Goal: Information Seeking & Learning: Learn about a topic

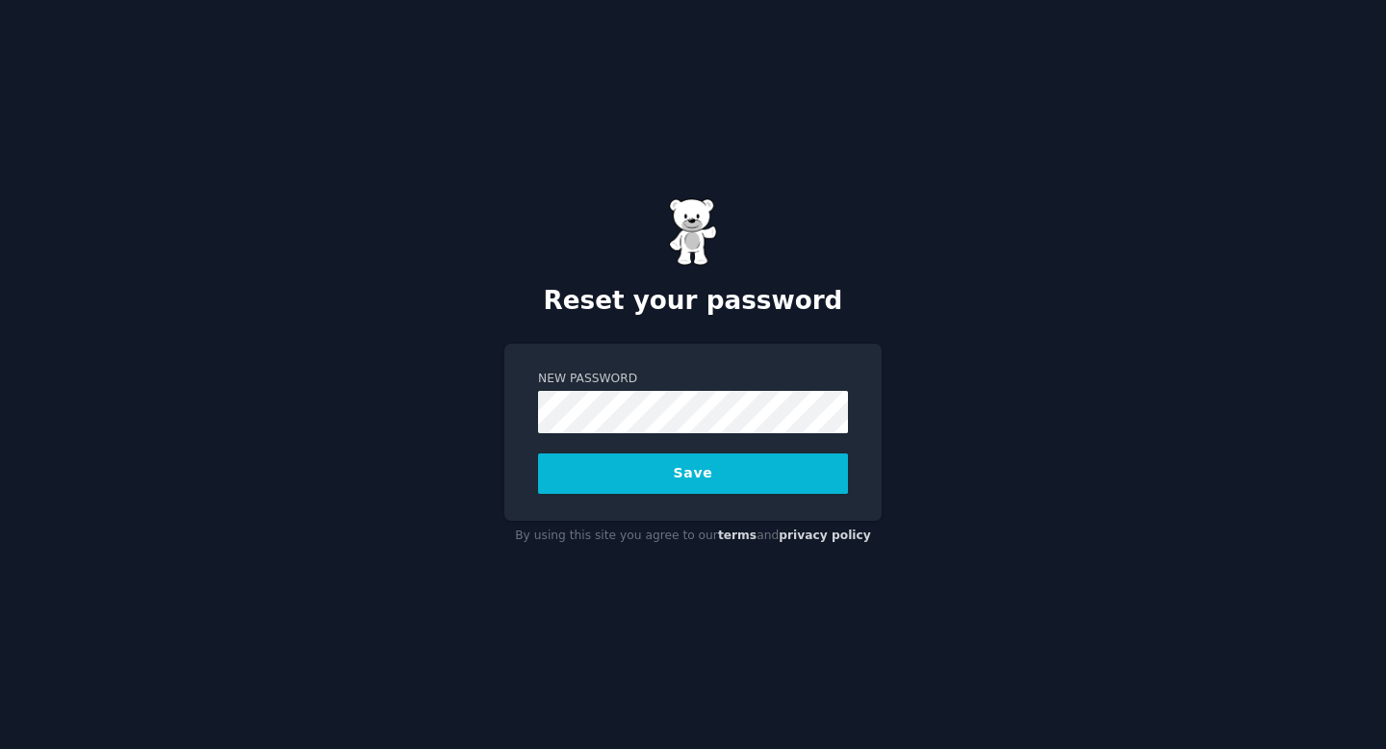
click at [538, 453] on button "Save" at bounding box center [693, 473] width 310 height 40
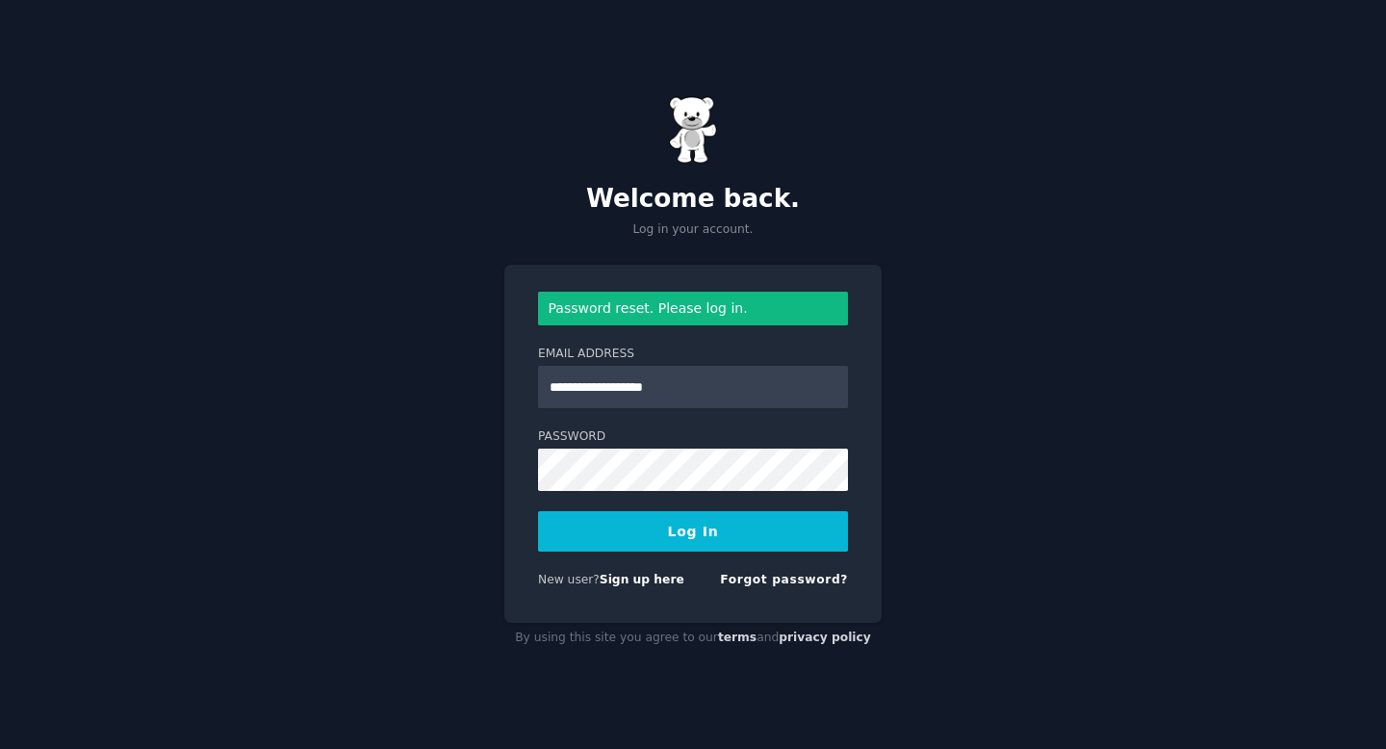
type input "**********"
click at [732, 536] on button "Log In" at bounding box center [693, 531] width 310 height 40
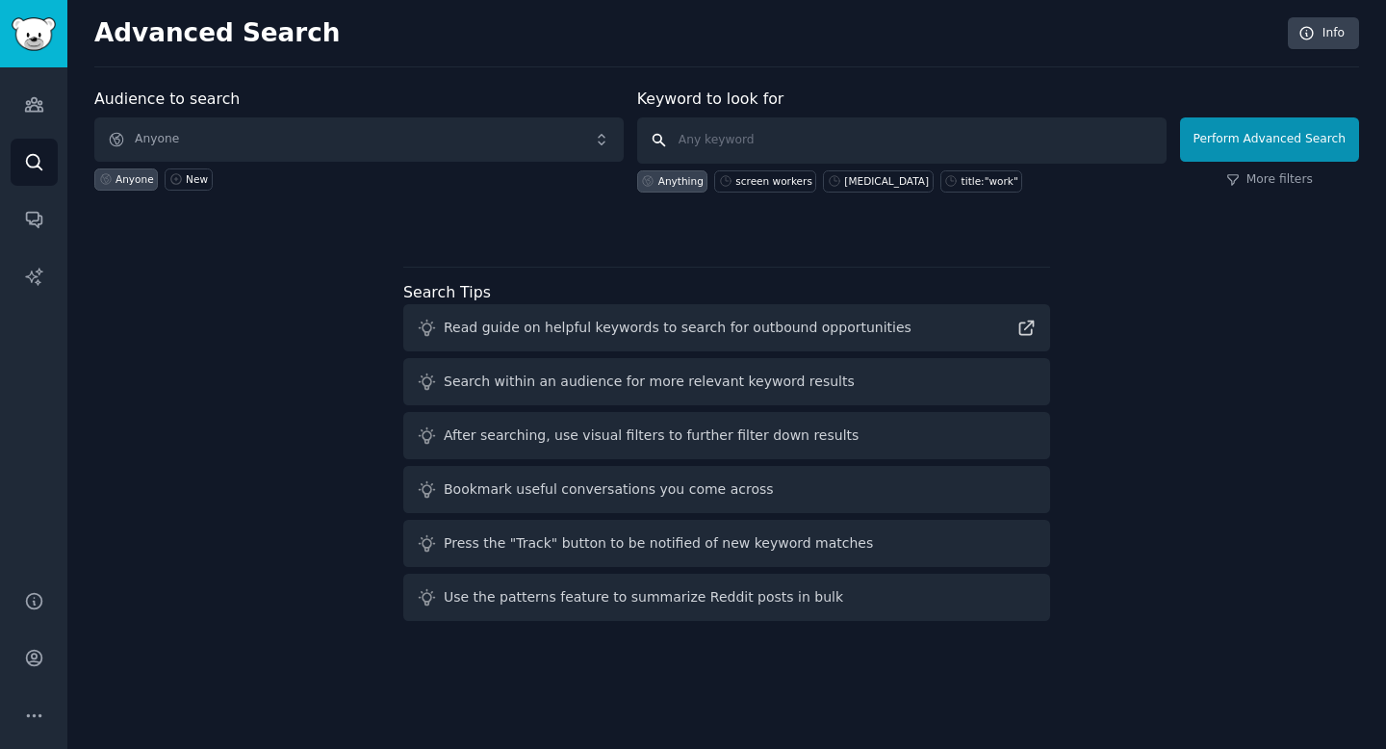
click at [730, 142] on input "text" at bounding box center [901, 140] width 529 height 46
type input "impots [GEOGRAPHIC_DATA]"
click button "Perform Advanced Search" at bounding box center [1269, 139] width 179 height 44
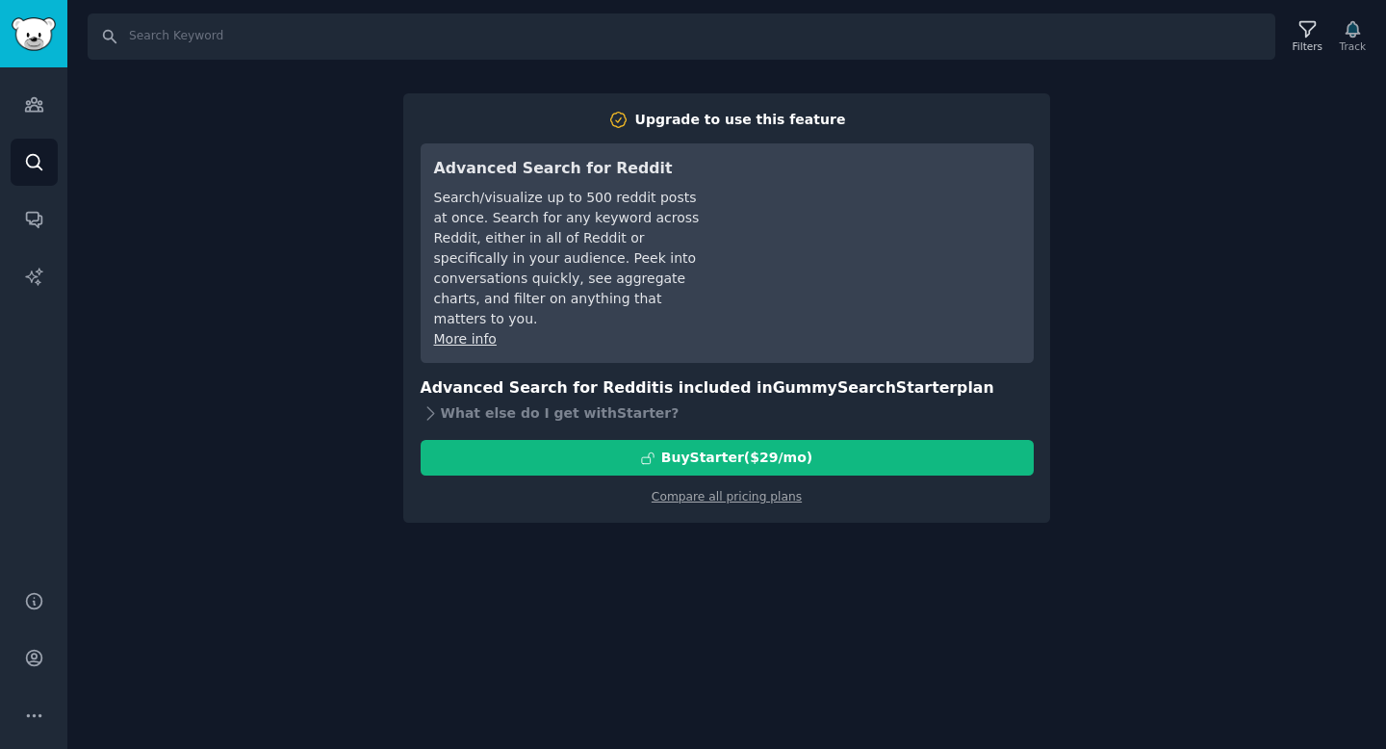
click at [58, 153] on div "Audiences Search Conversations AI Reports" at bounding box center [33, 317] width 67 height 500
click at [33, 162] on icon "Sidebar" at bounding box center [34, 162] width 20 height 20
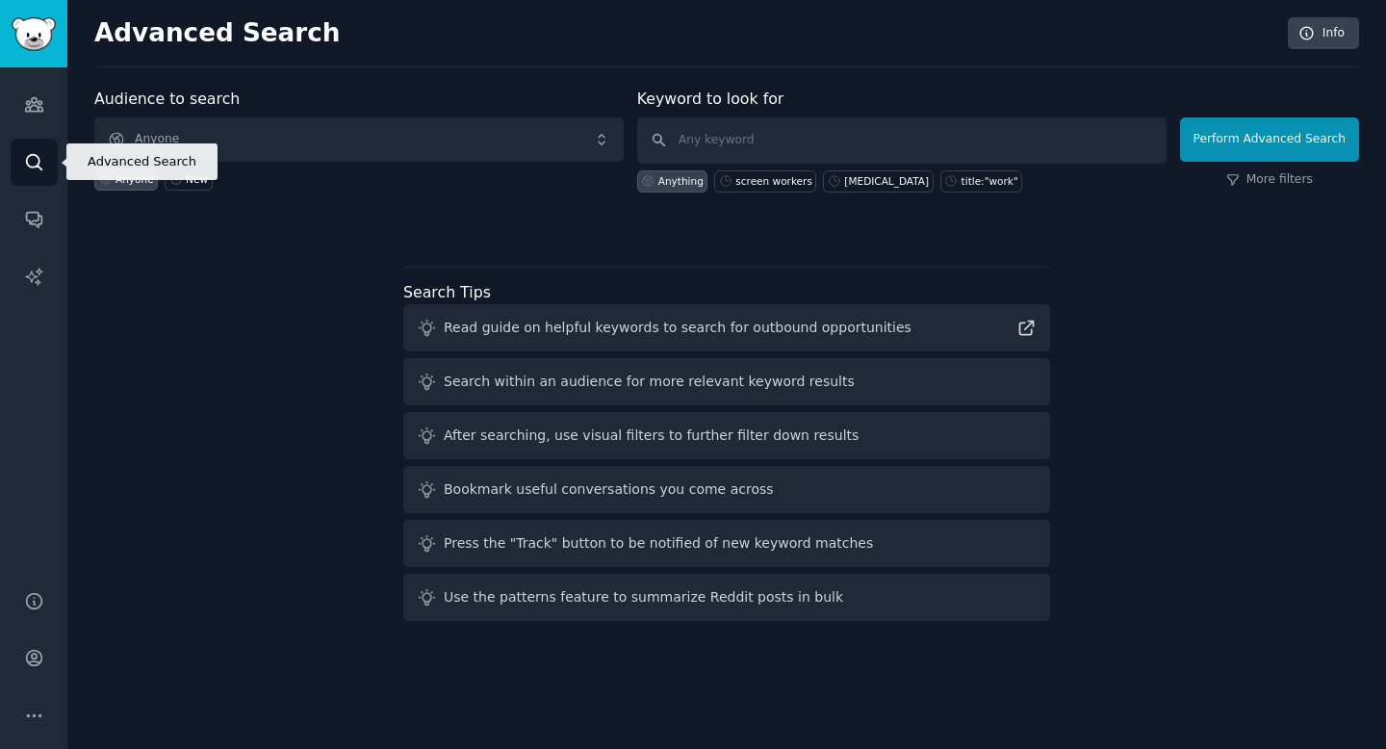
click at [26, 160] on icon "Sidebar" at bounding box center [33, 161] width 15 height 15
click at [748, 148] on input "text" at bounding box center [901, 140] width 529 height 46
type input "impots"
click button "Perform Advanced Search" at bounding box center [1269, 139] width 179 height 44
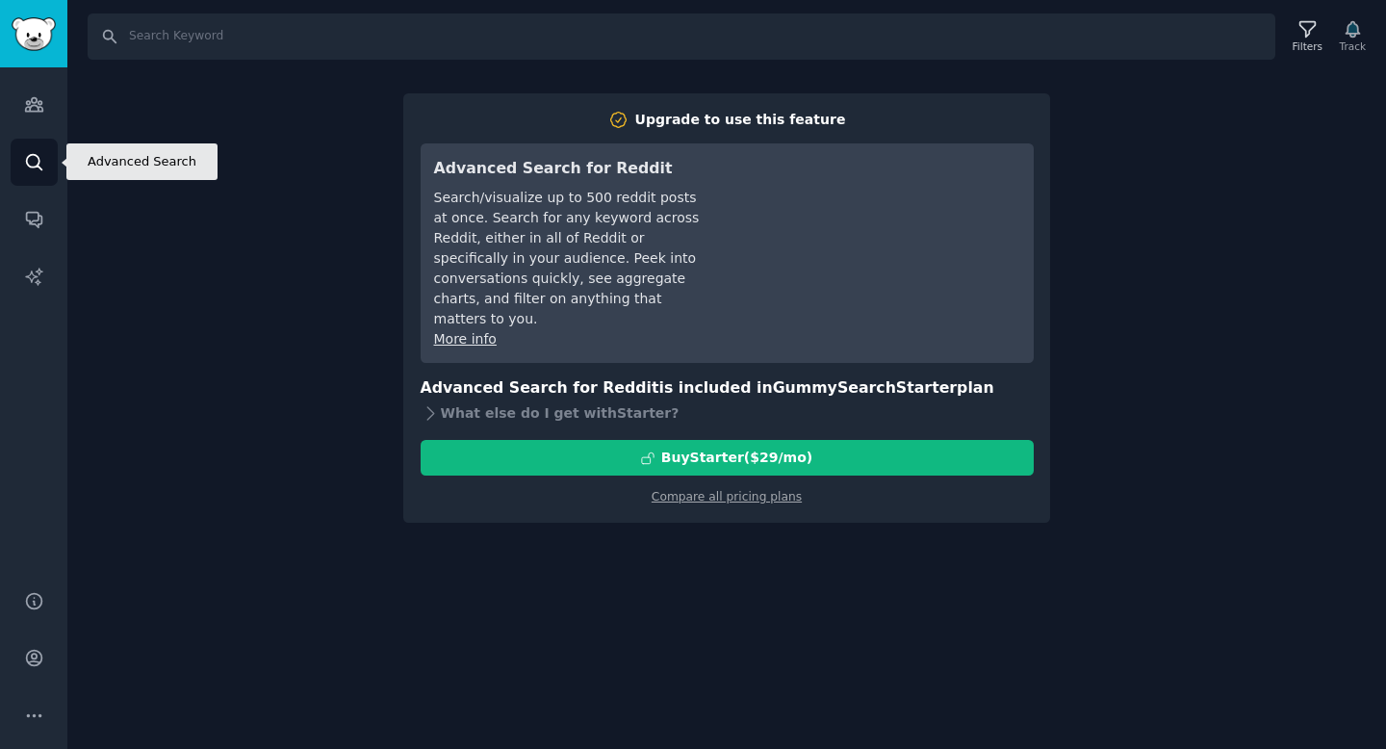
click at [29, 158] on icon "Sidebar" at bounding box center [34, 162] width 20 height 20
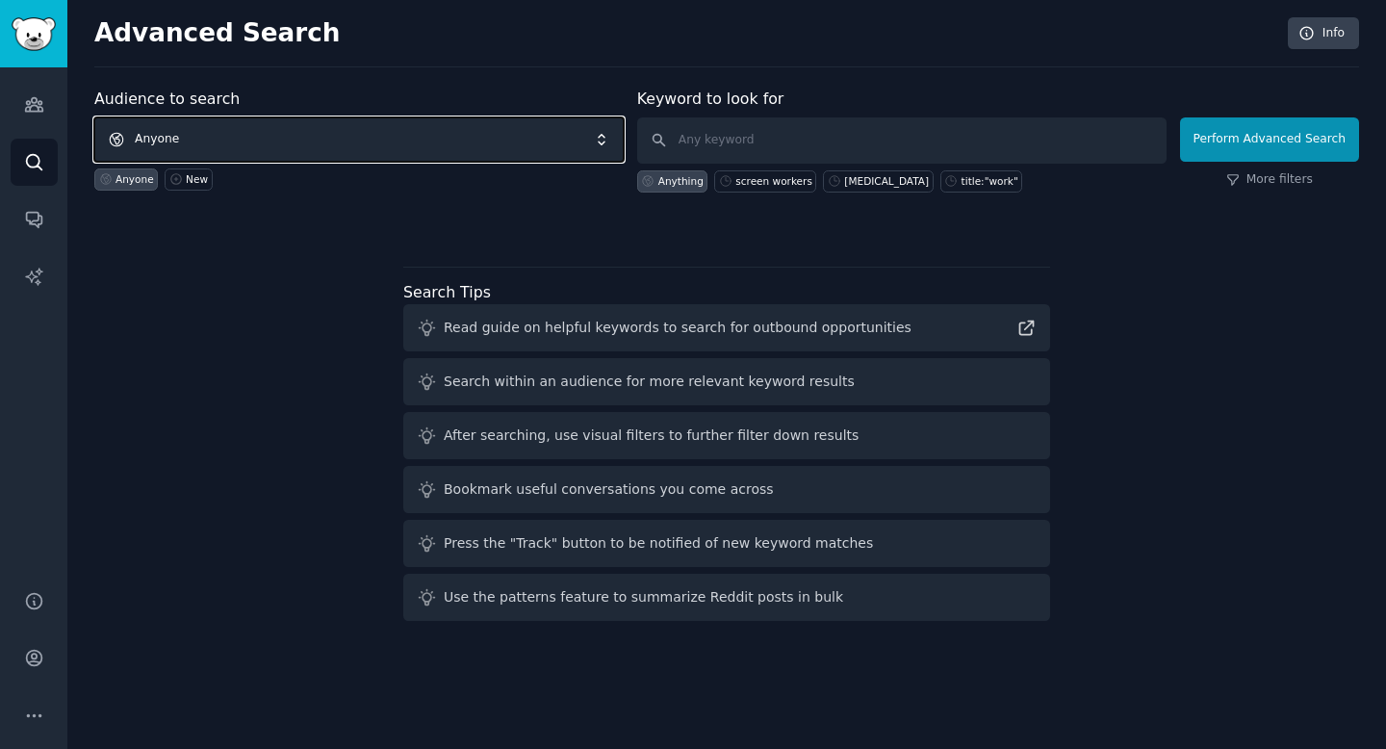
click at [180, 135] on span "Anyone" at bounding box center [358, 139] width 529 height 44
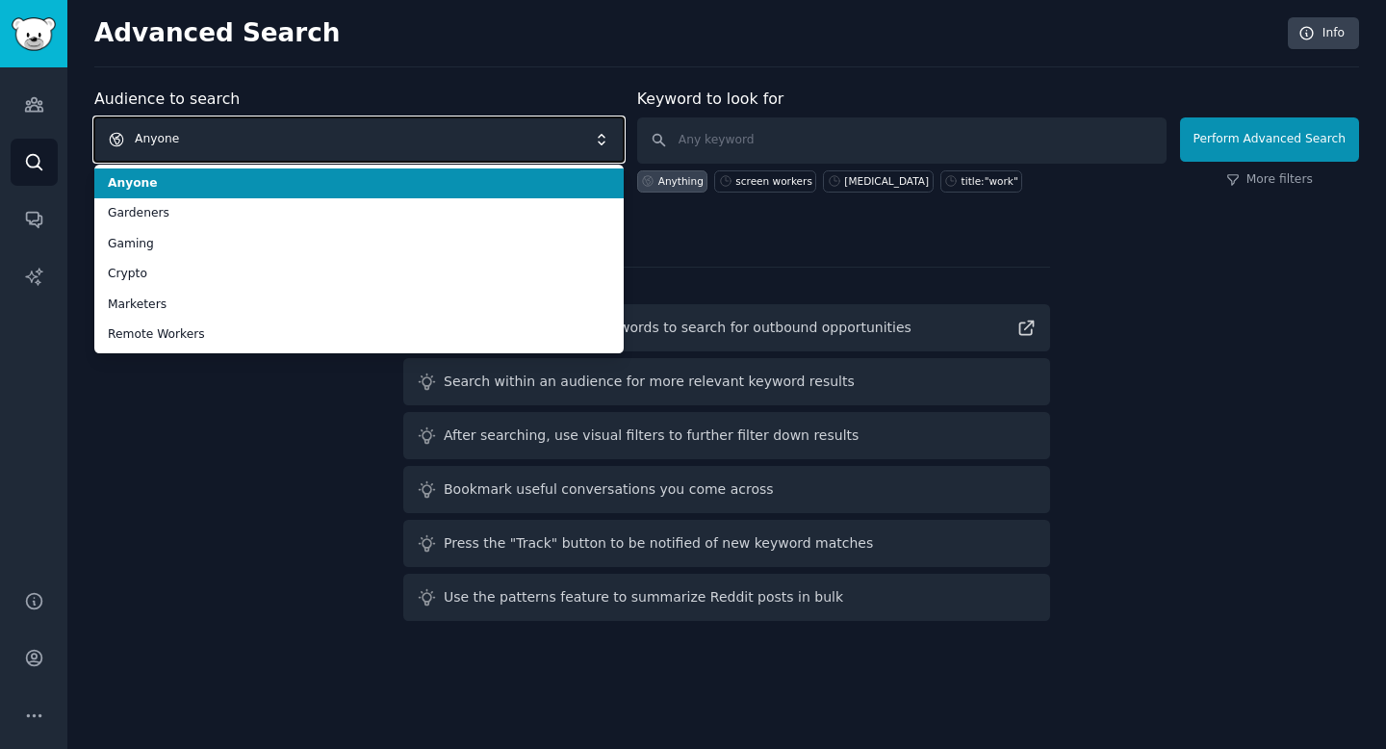
click at [180, 135] on span "Anyone" at bounding box center [358, 139] width 529 height 44
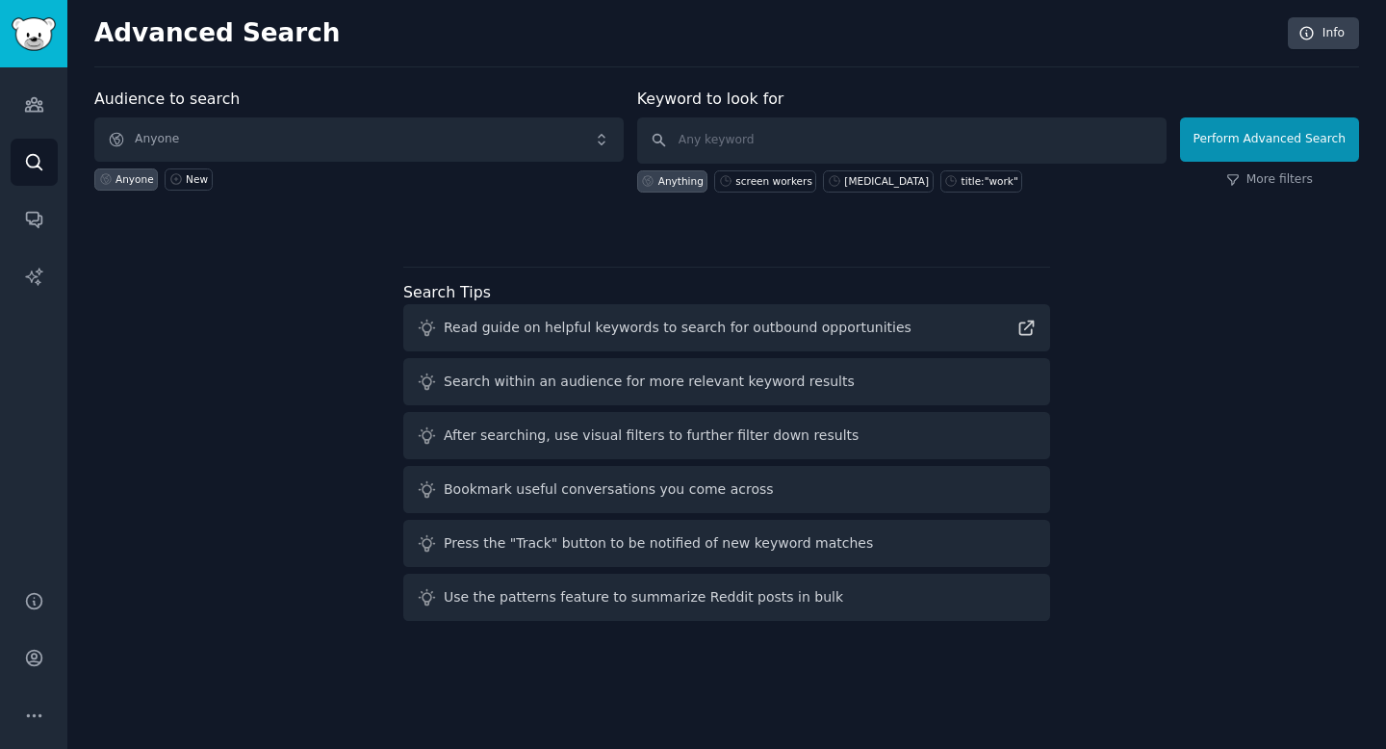
click at [180, 27] on h2 "Advanced Search" at bounding box center [685, 33] width 1183 height 31
click at [33, 40] on img "Sidebar" at bounding box center [34, 34] width 44 height 34
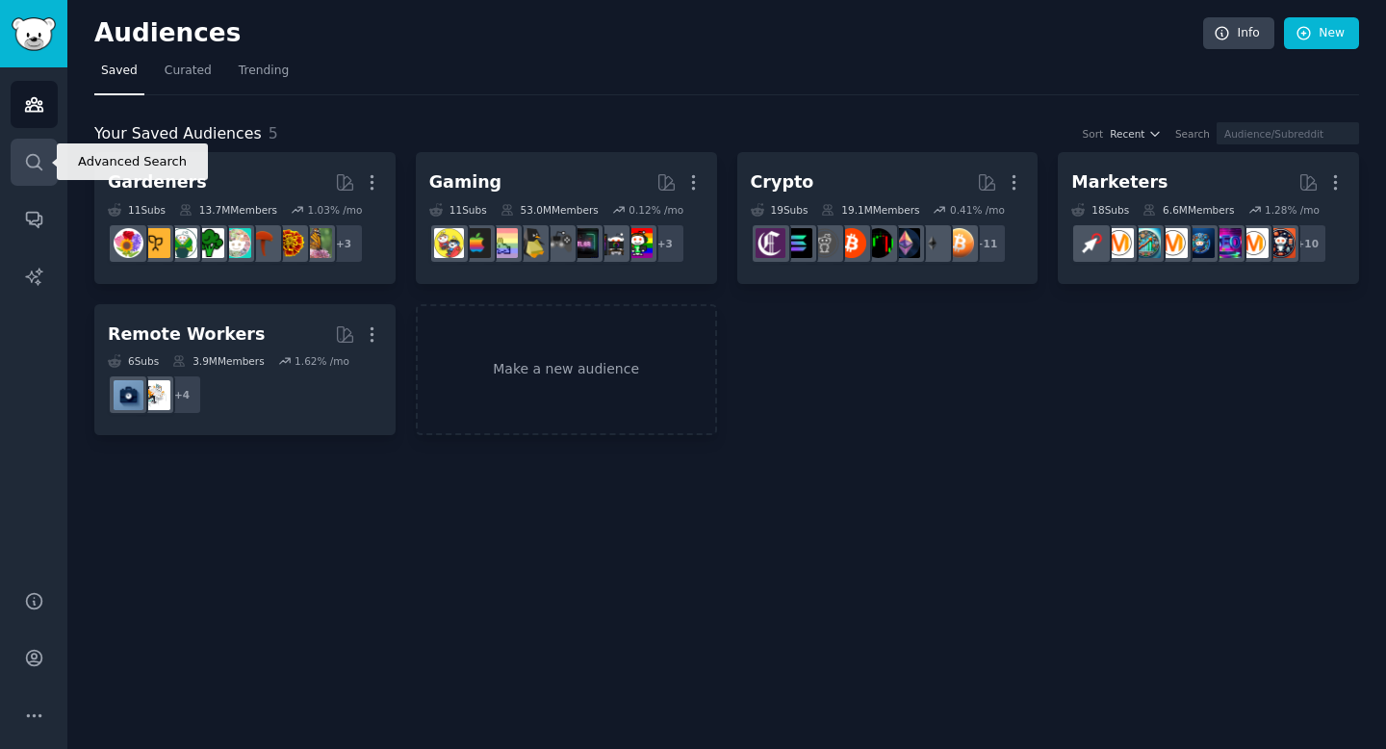
click at [38, 152] on icon "Sidebar" at bounding box center [34, 162] width 20 height 20
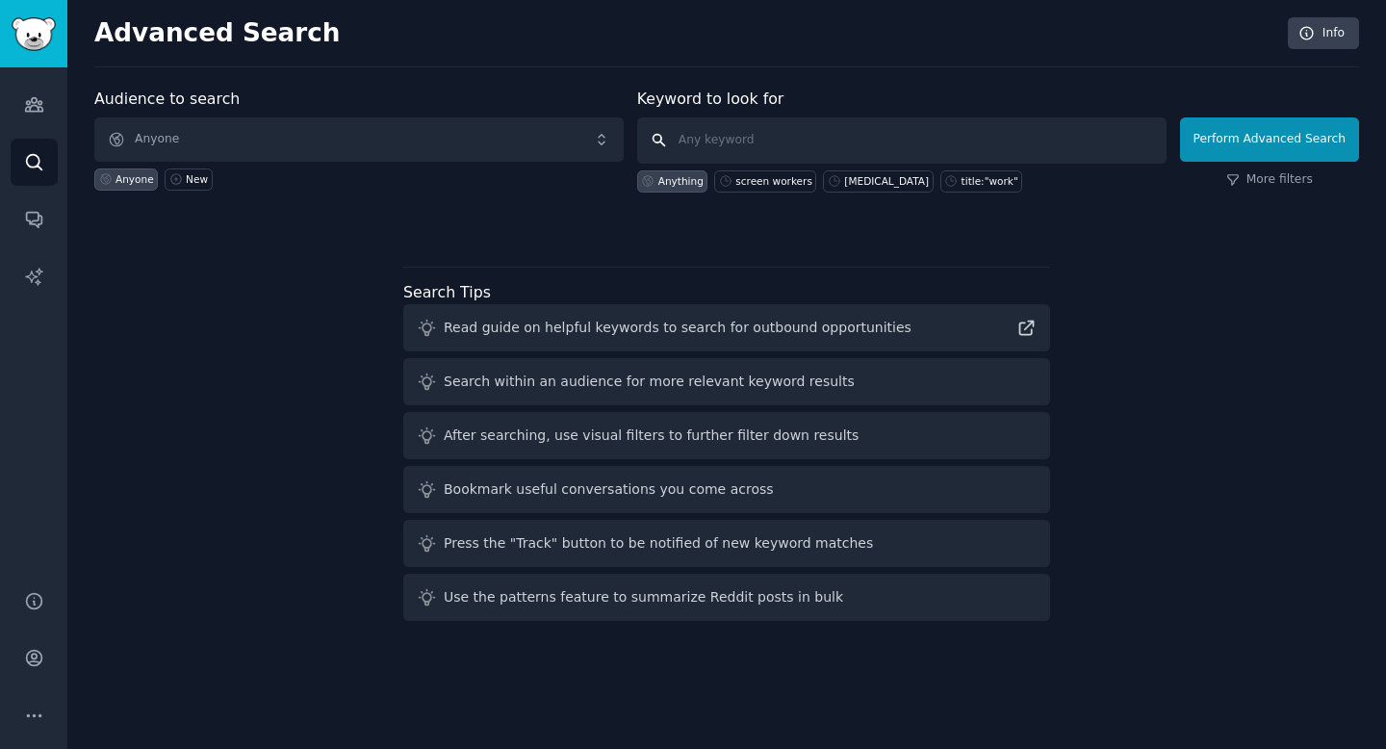
click at [746, 139] on input "text" at bounding box center [901, 140] width 529 height 46
type input "[GEOGRAPHIC_DATA]"
click button "Perform Advanced Search" at bounding box center [1269, 139] width 179 height 44
click at [775, 147] on input "text" at bounding box center [901, 140] width 529 height 46
click at [767, 179] on div "screen workers" at bounding box center [773, 180] width 77 height 13
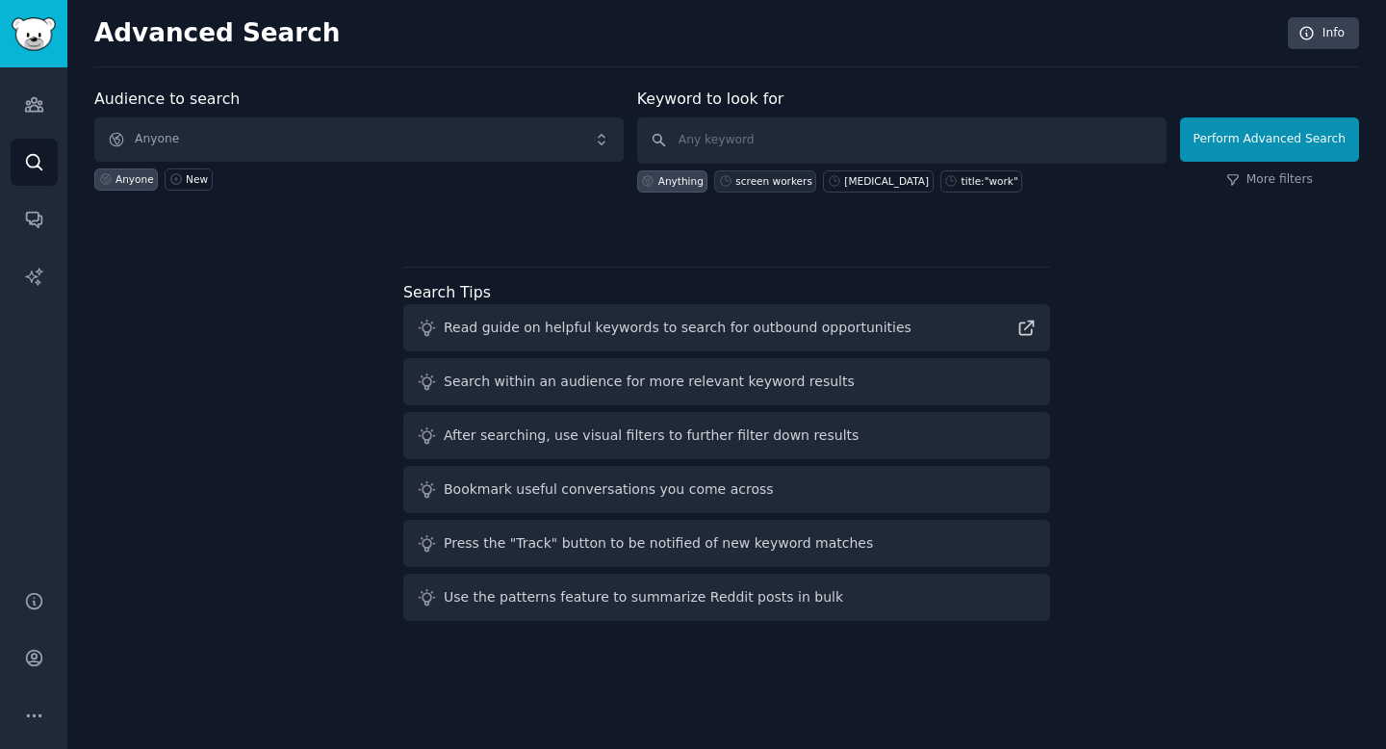
type input "screen workers"
click at [1316, 139] on button "Perform Advanced Search" at bounding box center [1269, 139] width 179 height 44
click at [1294, 185] on link "More filters" at bounding box center [1269, 179] width 87 height 17
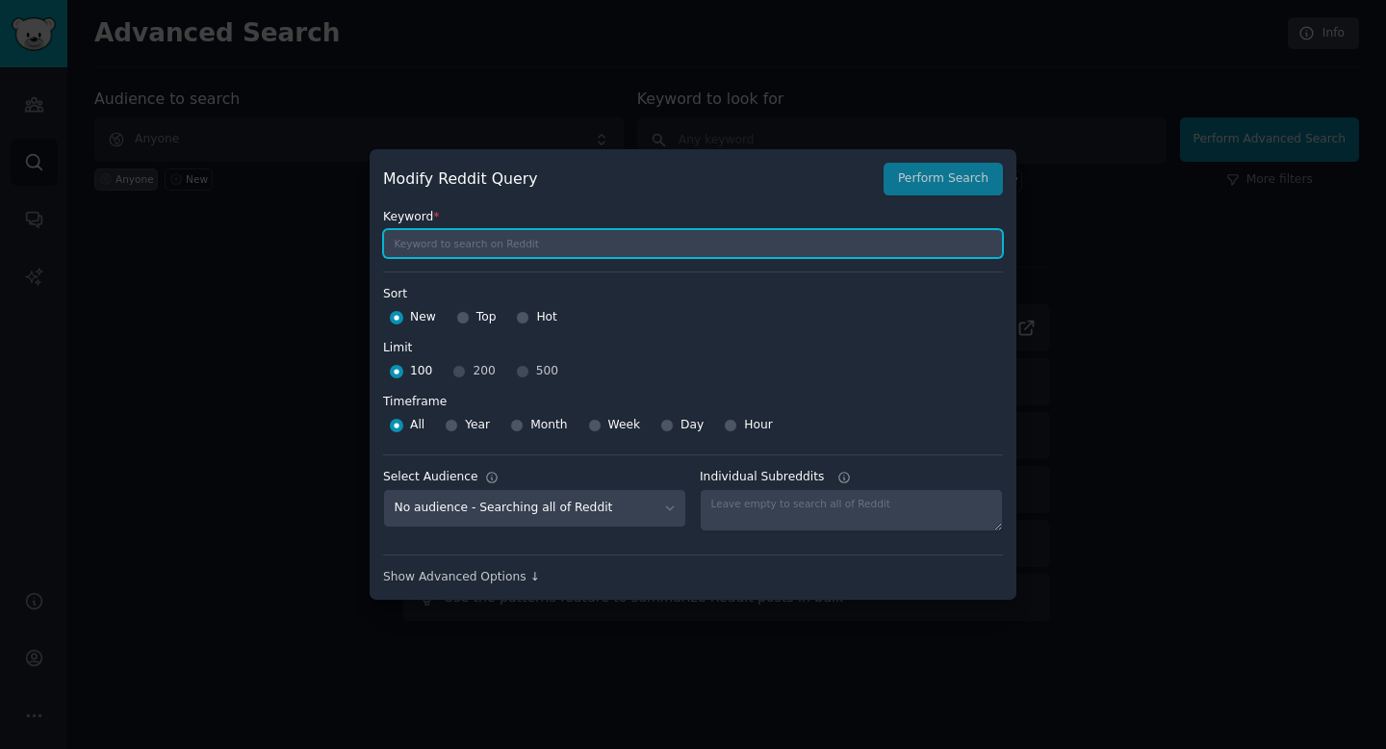
click at [512, 241] on input "text" at bounding box center [693, 243] width 620 height 29
type input "impots"
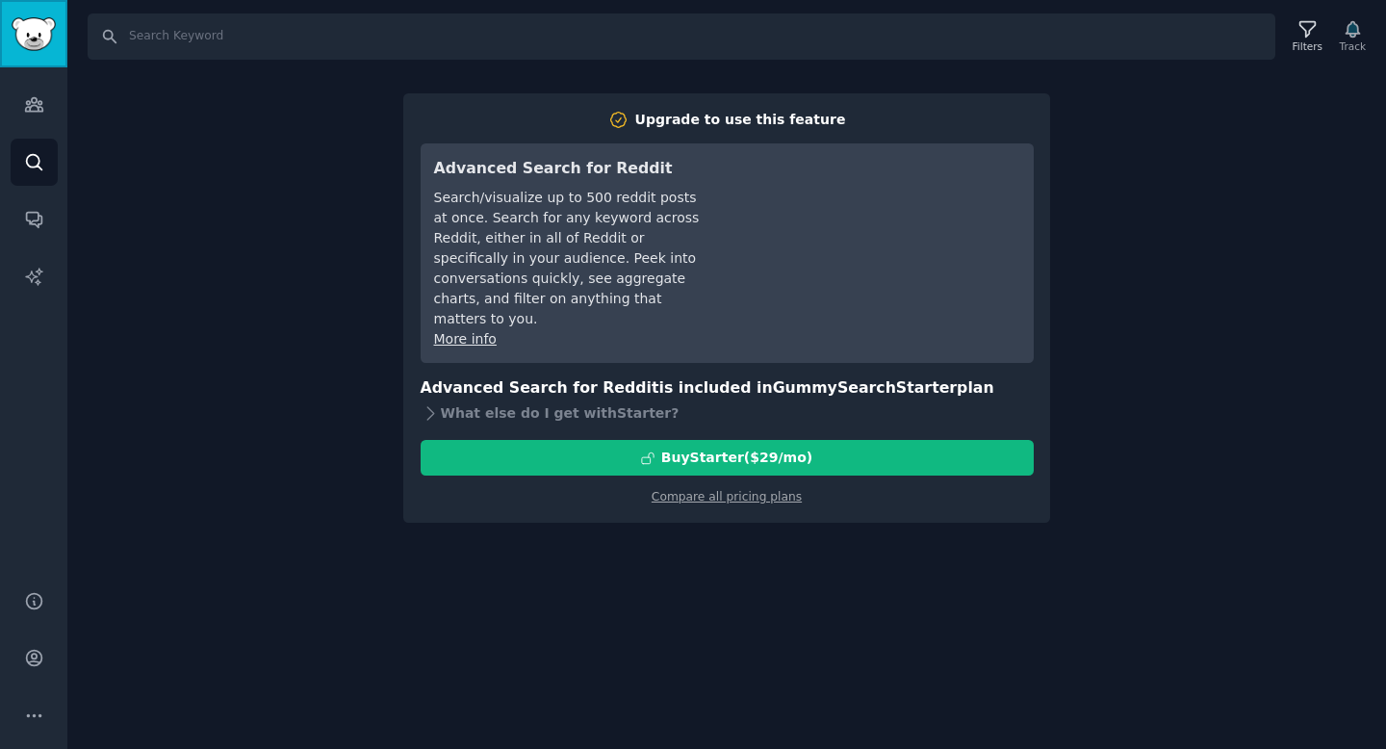
click at [32, 37] on img "Sidebar" at bounding box center [34, 34] width 44 height 34
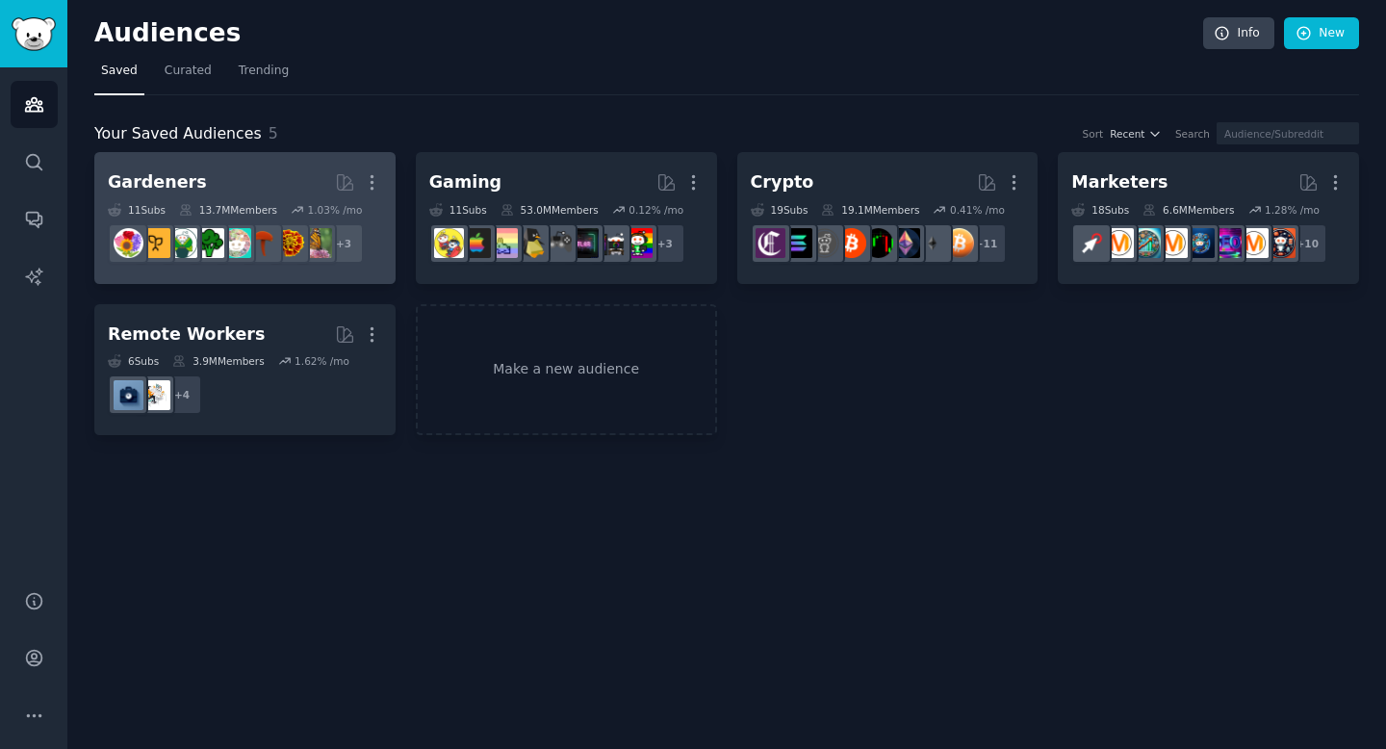
click at [215, 193] on h2 "Gardeners More" at bounding box center [245, 183] width 274 height 34
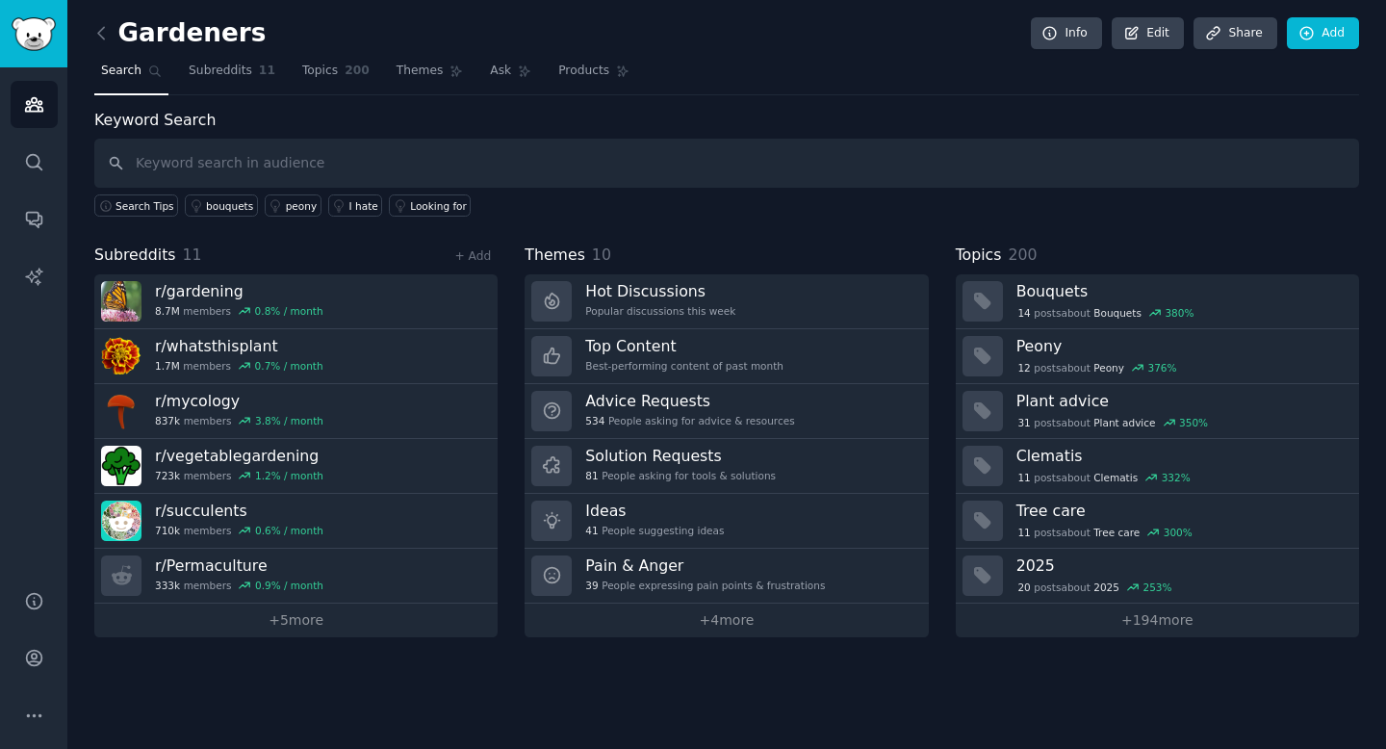
click at [193, 166] on input "text" at bounding box center [726, 163] width 1265 height 49
type input "impots"
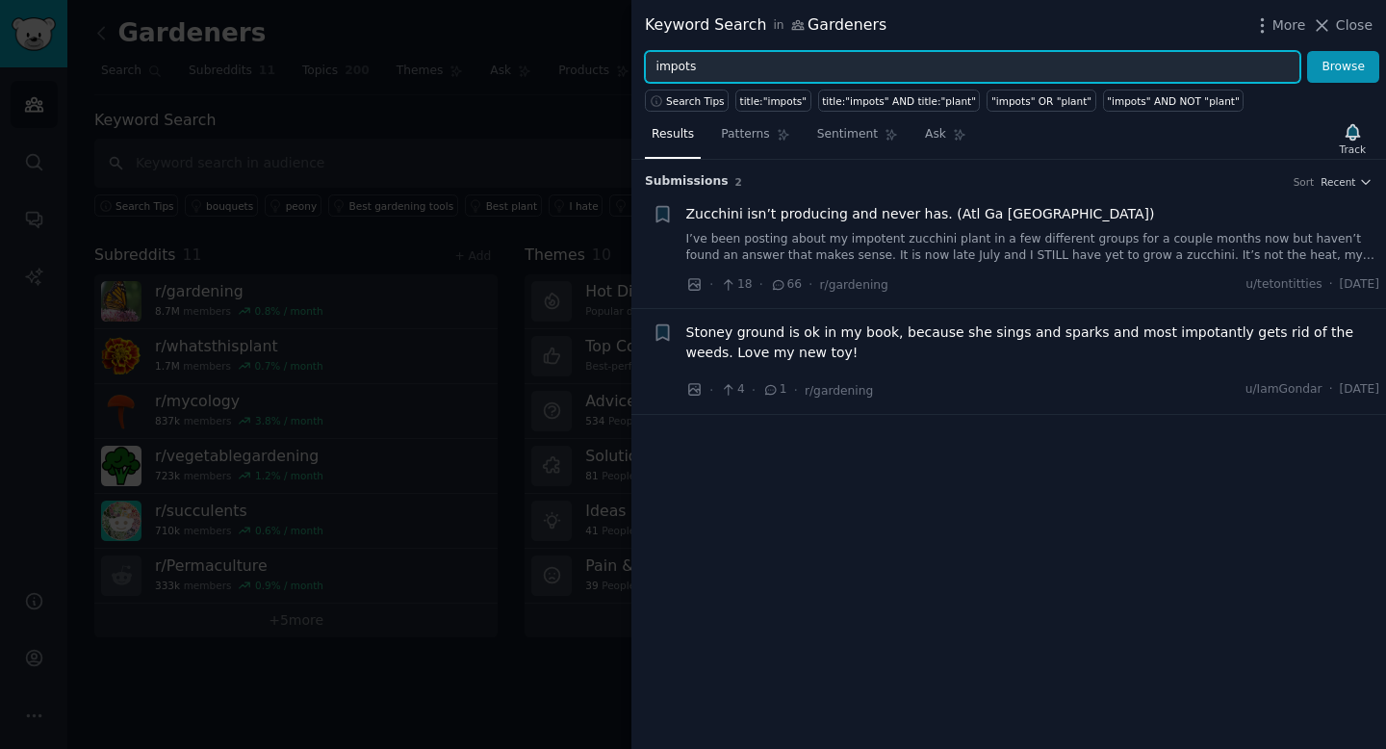
click at [704, 69] on input "impots" at bounding box center [972, 67] width 655 height 33
type input "impots [GEOGRAPHIC_DATA]"
click at [1307, 51] on button "Browse" at bounding box center [1343, 67] width 72 height 33
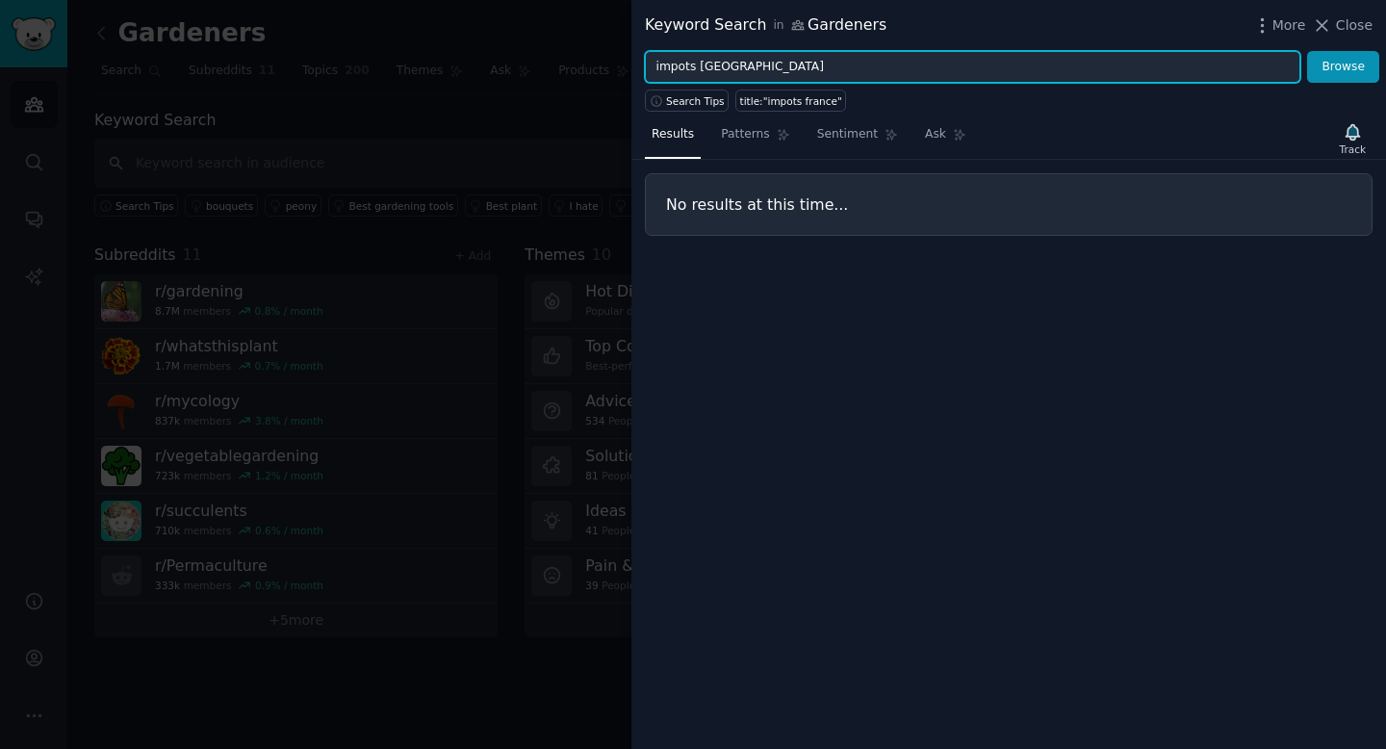
drag, startPoint x: 759, startPoint y: 67, endPoint x: 663, endPoint y: 48, distance: 98.2
click at [670, 58] on input "impots [GEOGRAPHIC_DATA]" at bounding box center [972, 67] width 655 height 33
